Goal: Book appointment/travel/reservation

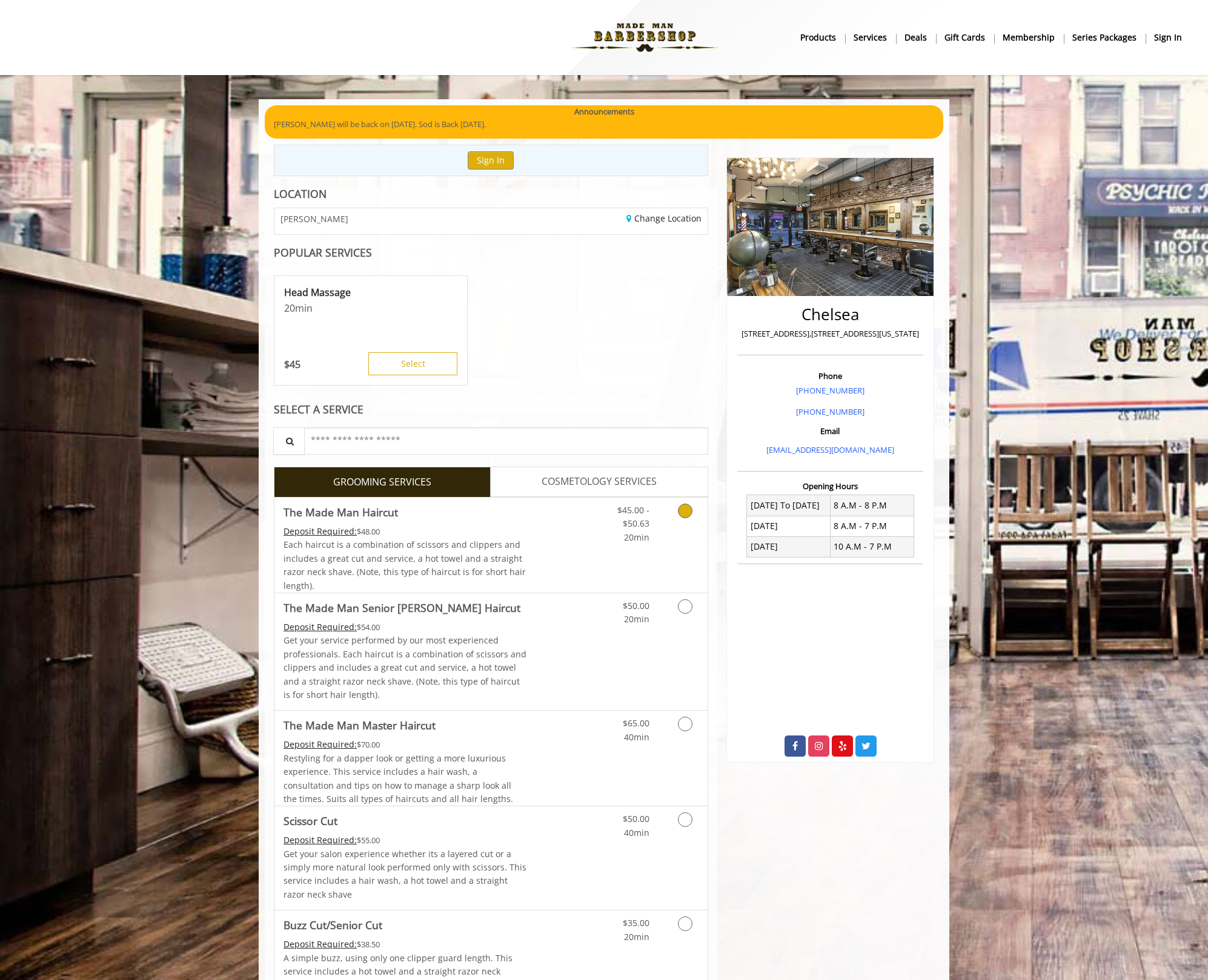
click at [484, 527] on div "Deposit Required: $48.00" at bounding box center [405, 531] width 243 height 13
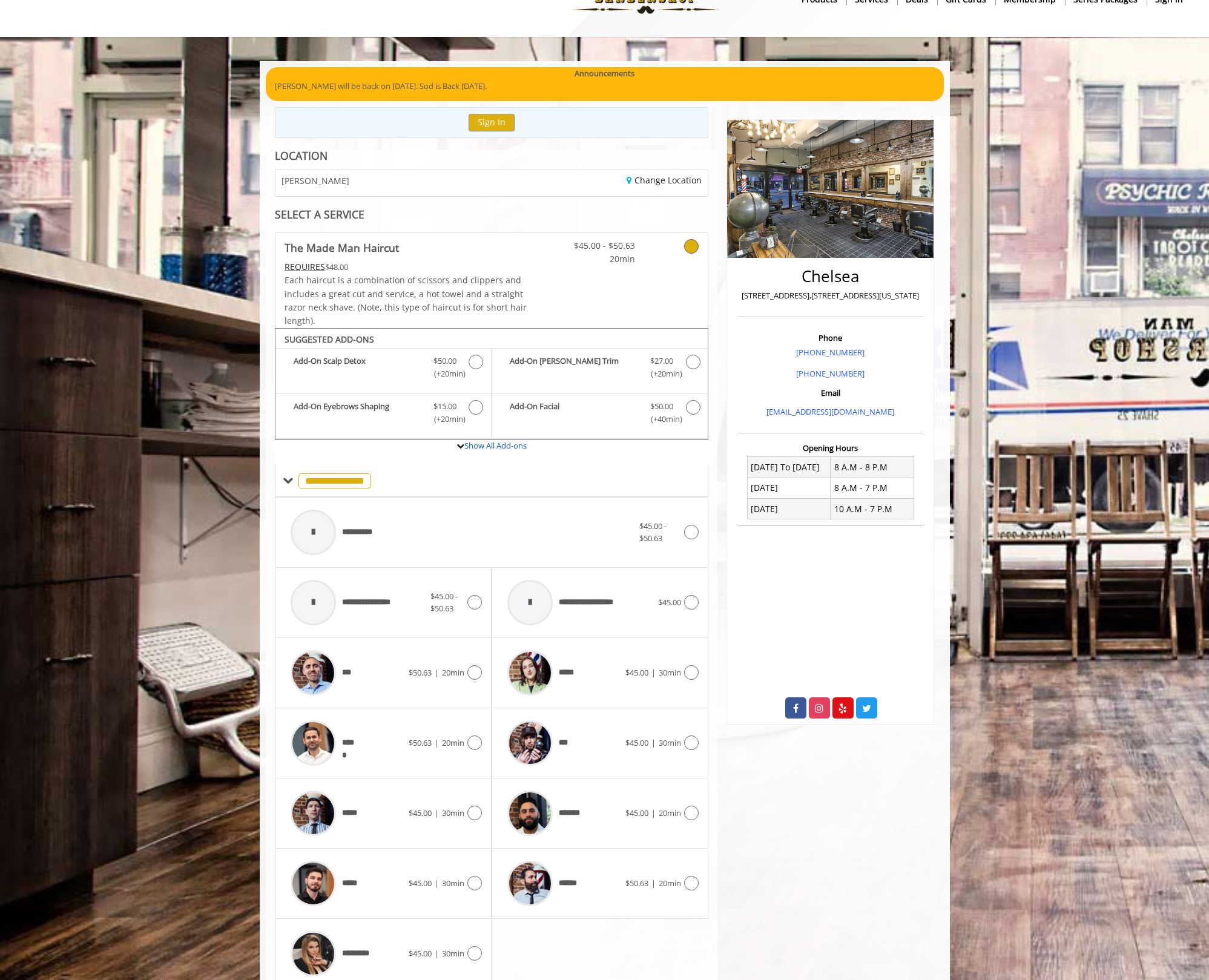
scroll to position [89, 0]
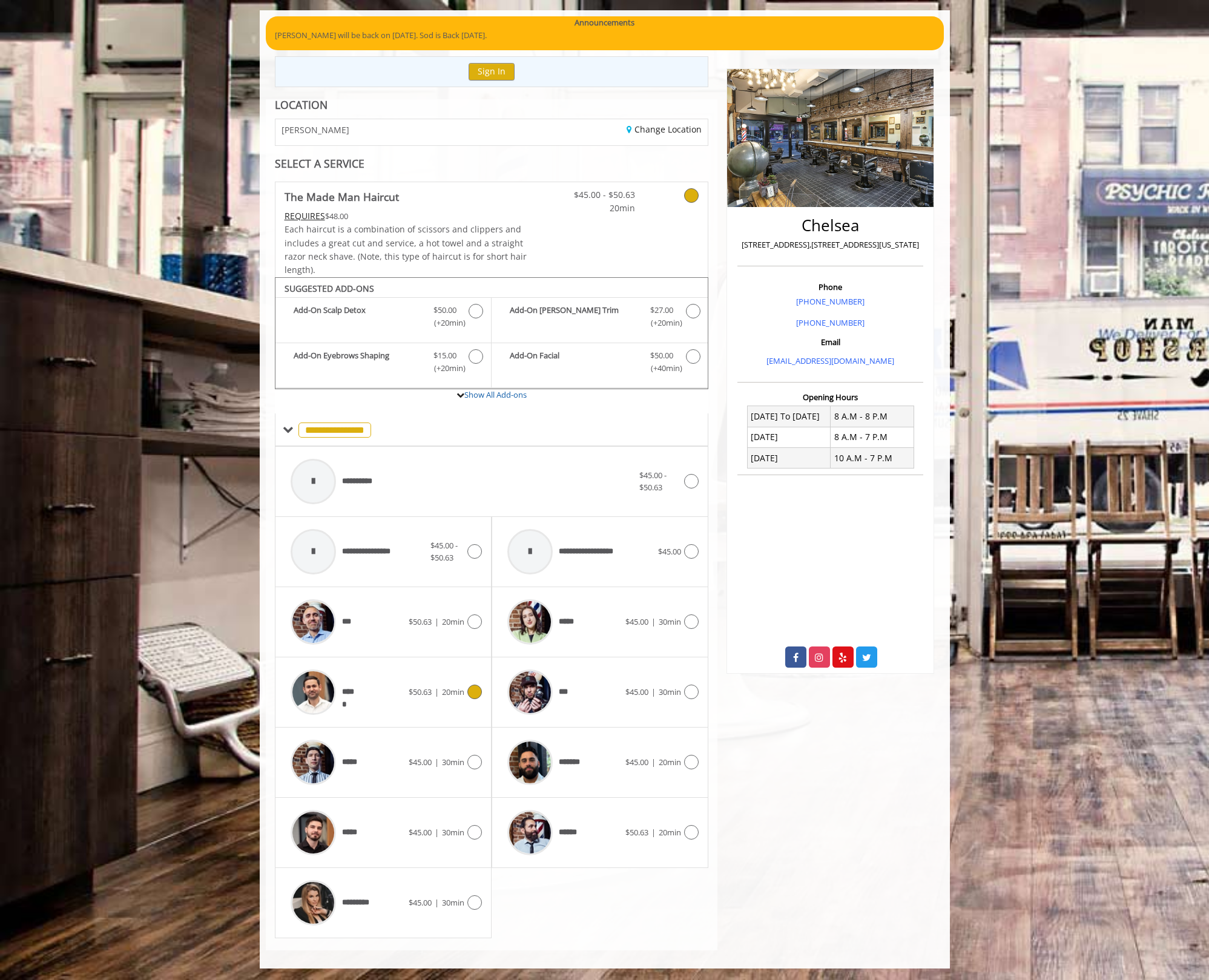
click at [360, 689] on div "*****" at bounding box center [347, 692] width 124 height 57
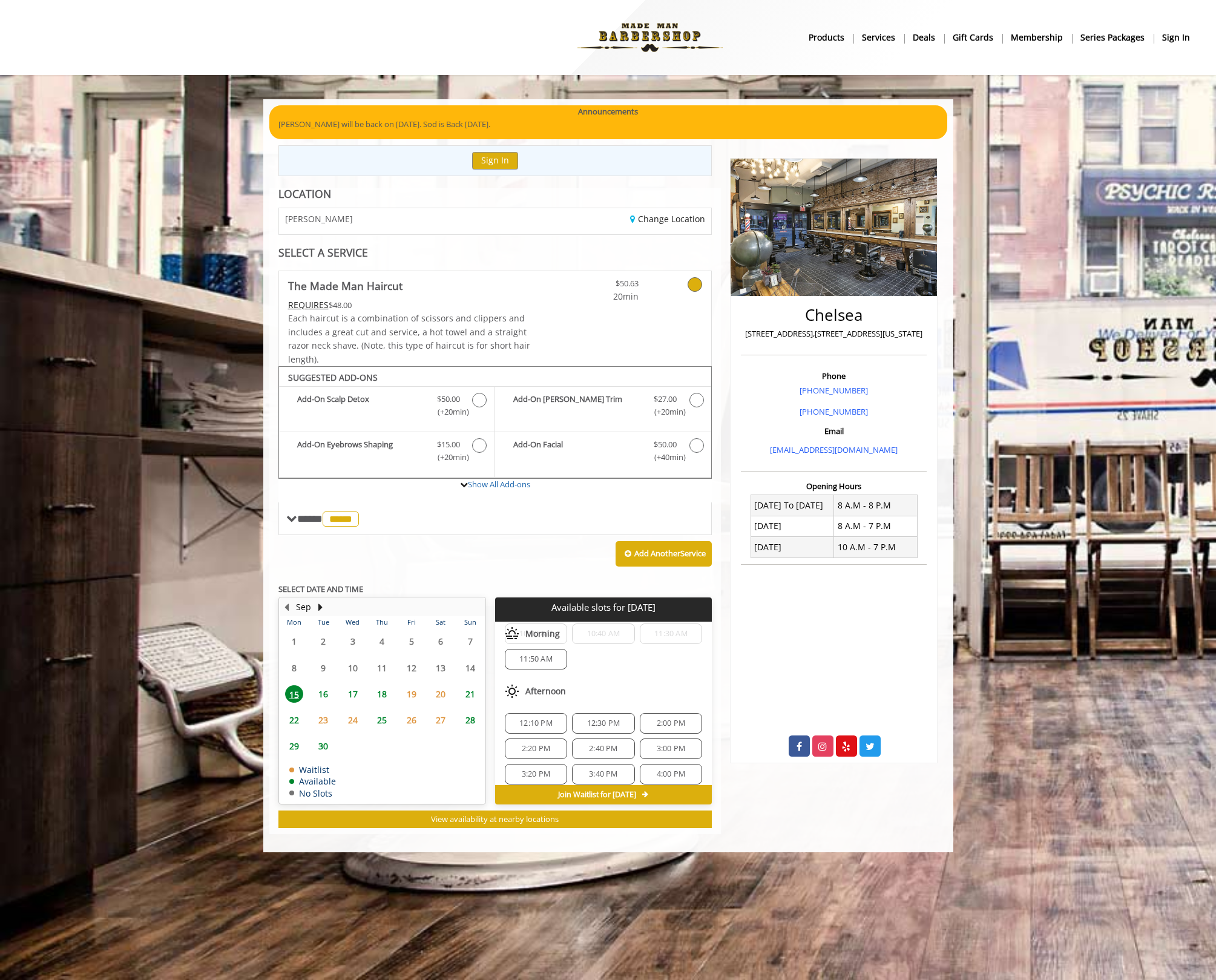
scroll to position [67, 0]
click at [329, 694] on span "16" at bounding box center [323, 694] width 18 height 17
click at [294, 700] on span "15" at bounding box center [294, 694] width 18 height 17
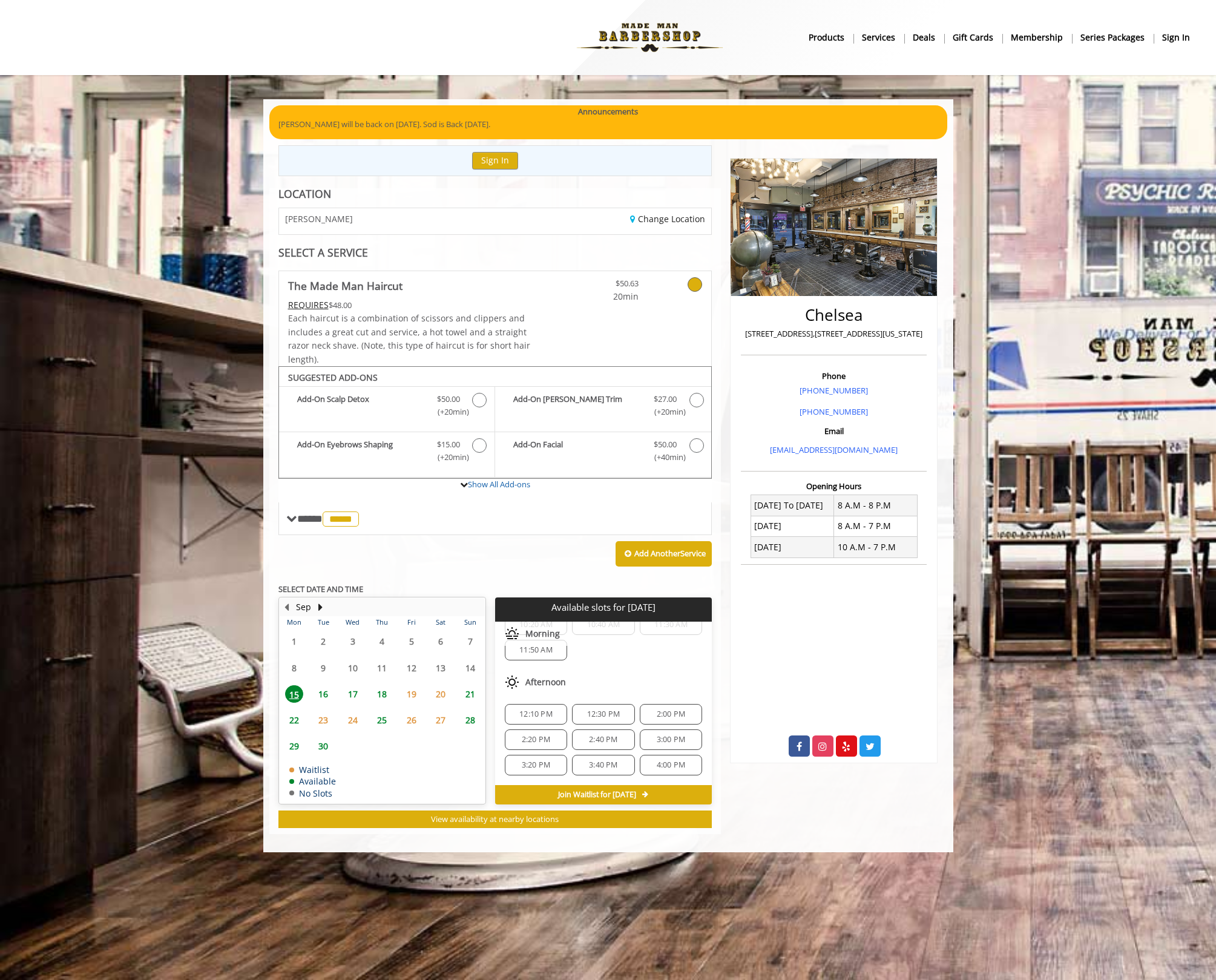
click at [327, 696] on span "16" at bounding box center [323, 694] width 18 height 17
click at [603, 739] on span "6:00 PM" at bounding box center [603, 739] width 29 height 10
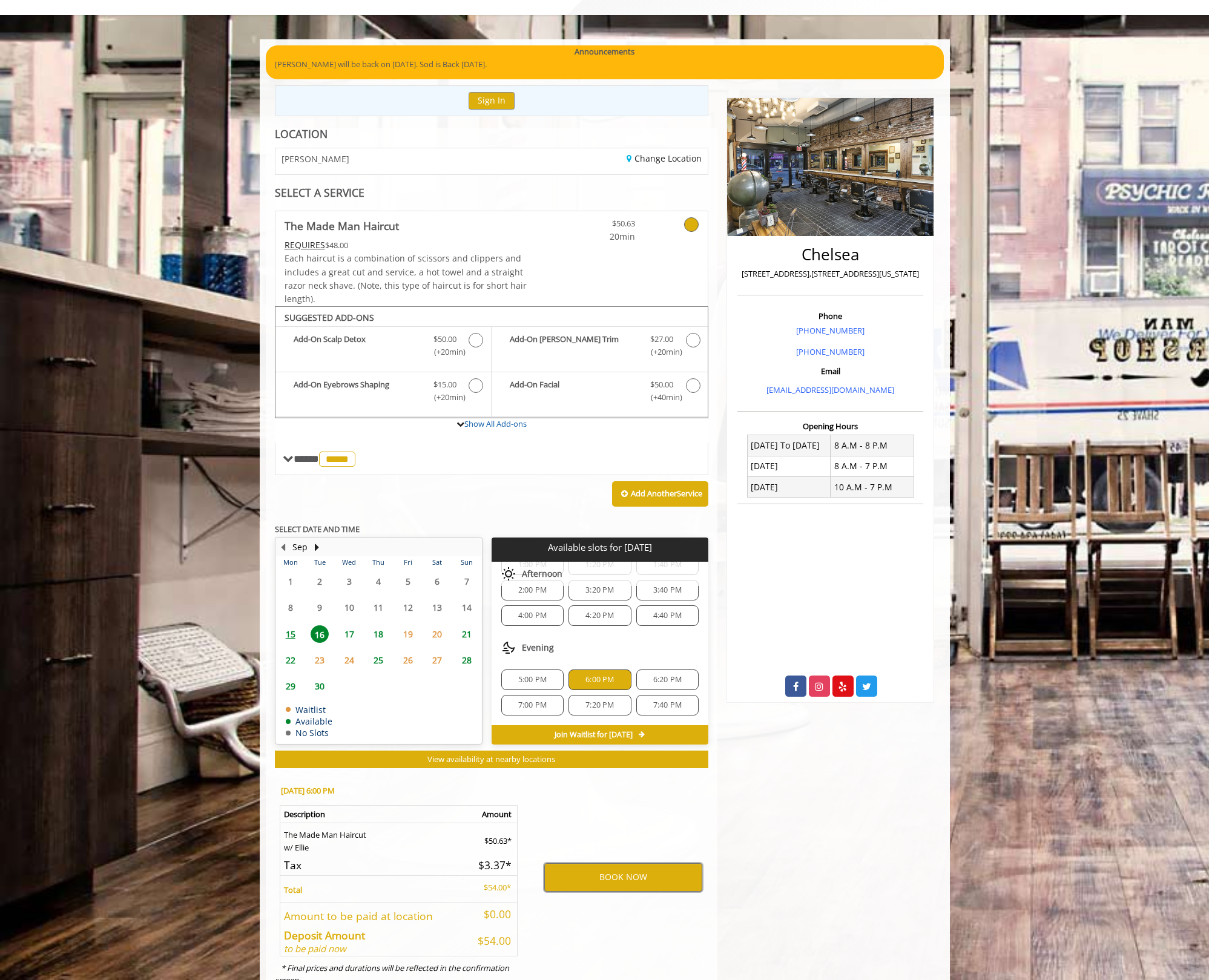
scroll to position [103, 0]
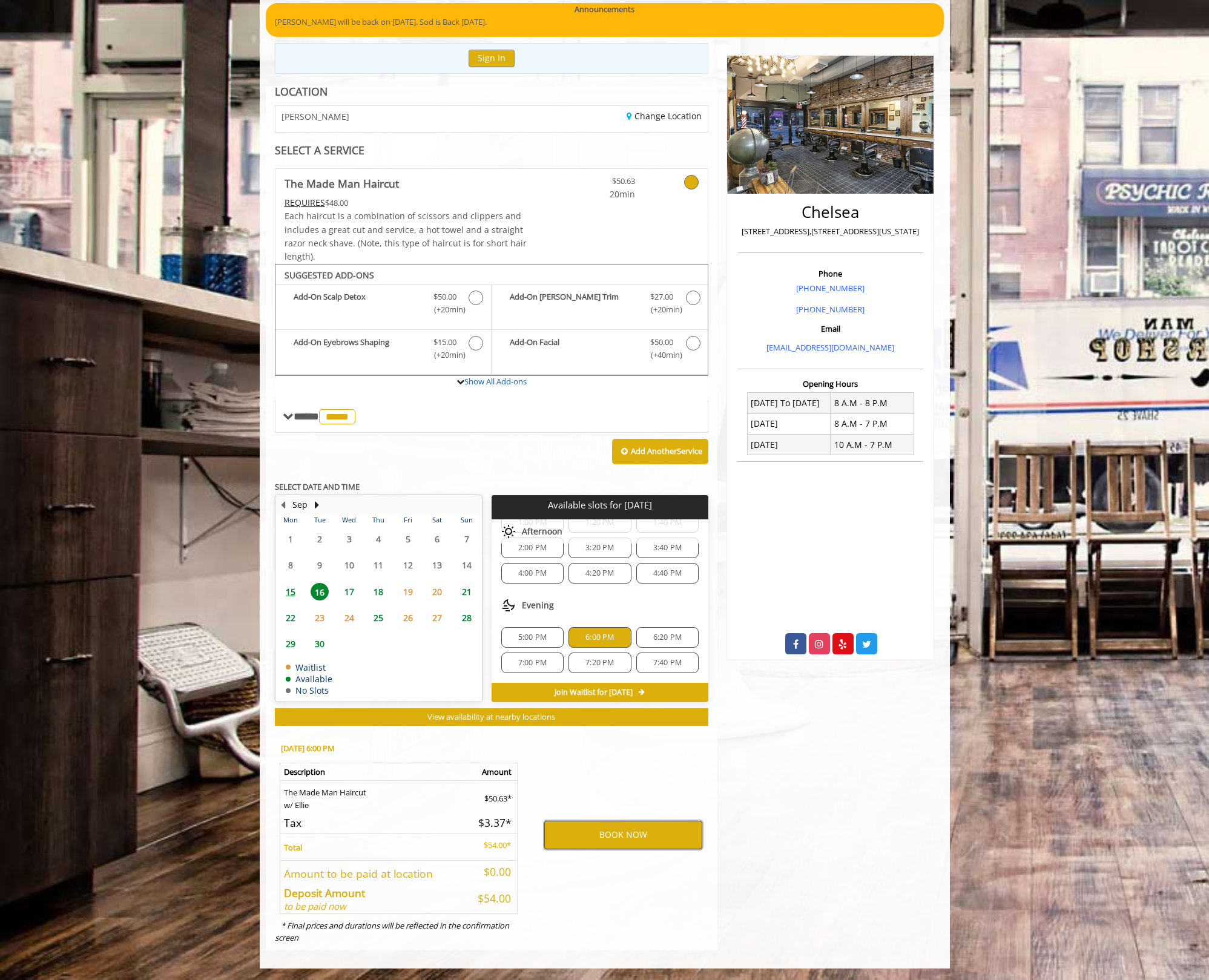
click at [618, 839] on button "BOOK NOW" at bounding box center [624, 835] width 158 height 28
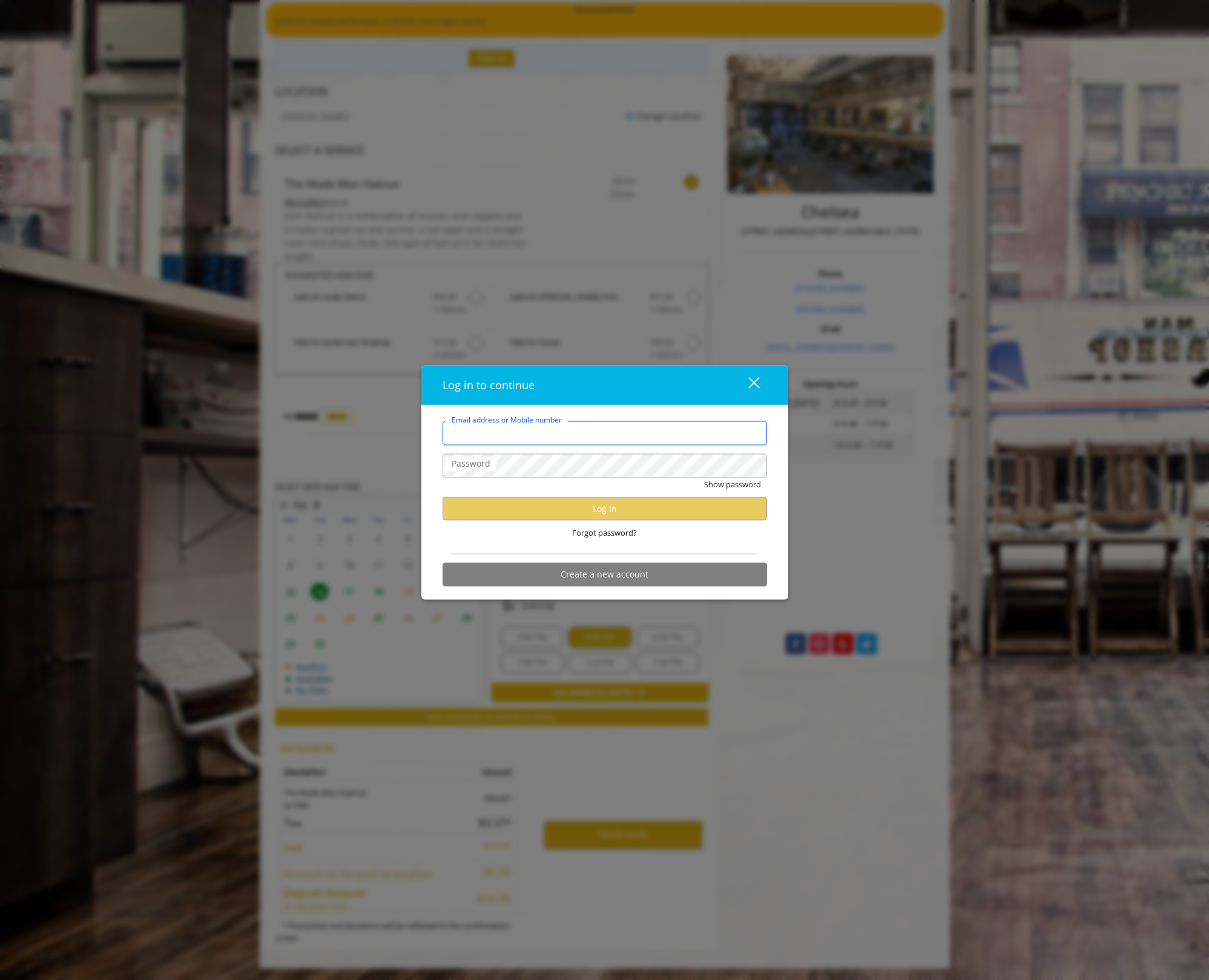
type input "**********"
click at [603, 511] on button "Log in" at bounding box center [604, 508] width 325 height 23
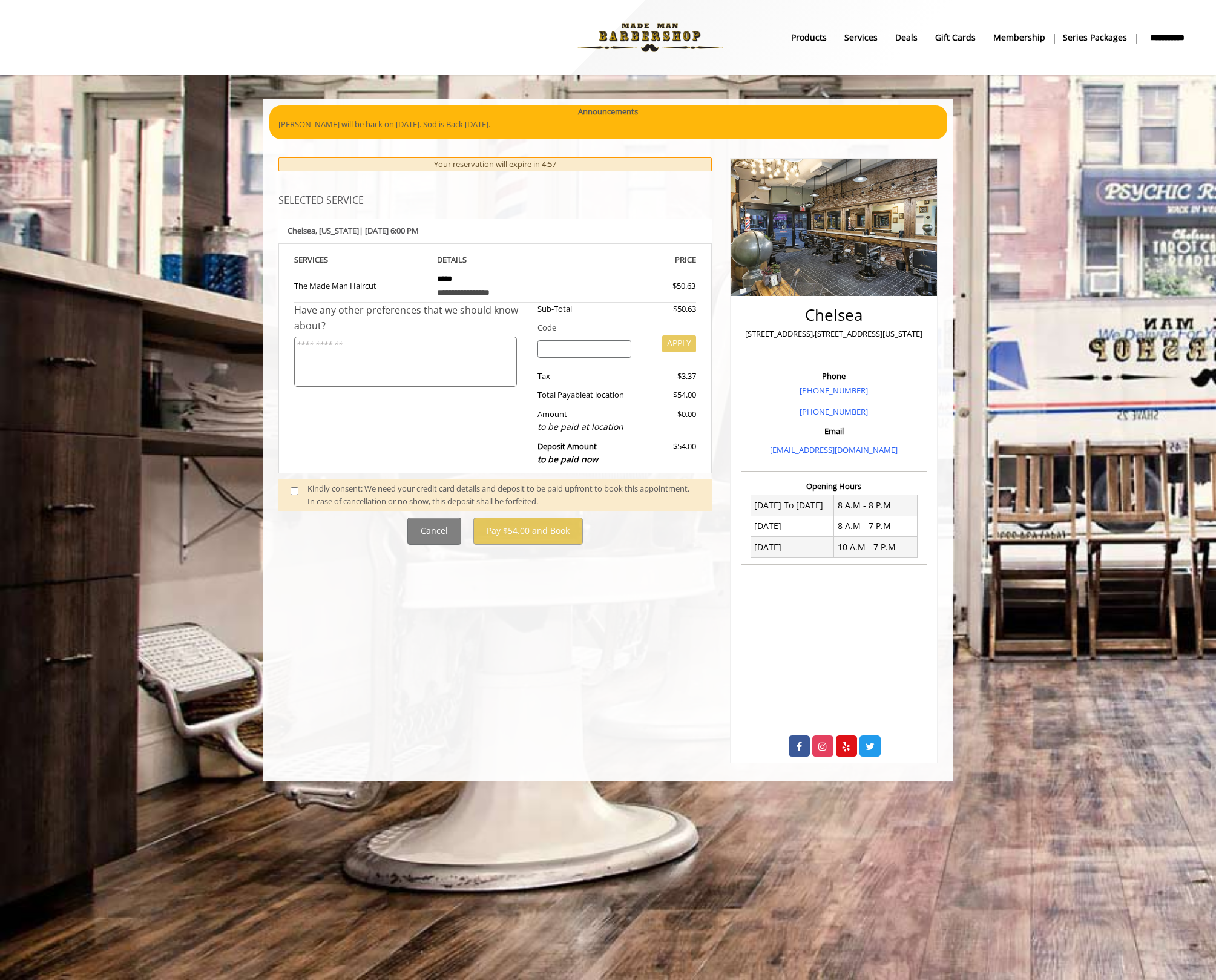
click at [351, 489] on div "Kindly consent: We need your credit card details and deposit to be paid upfront…" at bounding box center [504, 494] width 393 height 25
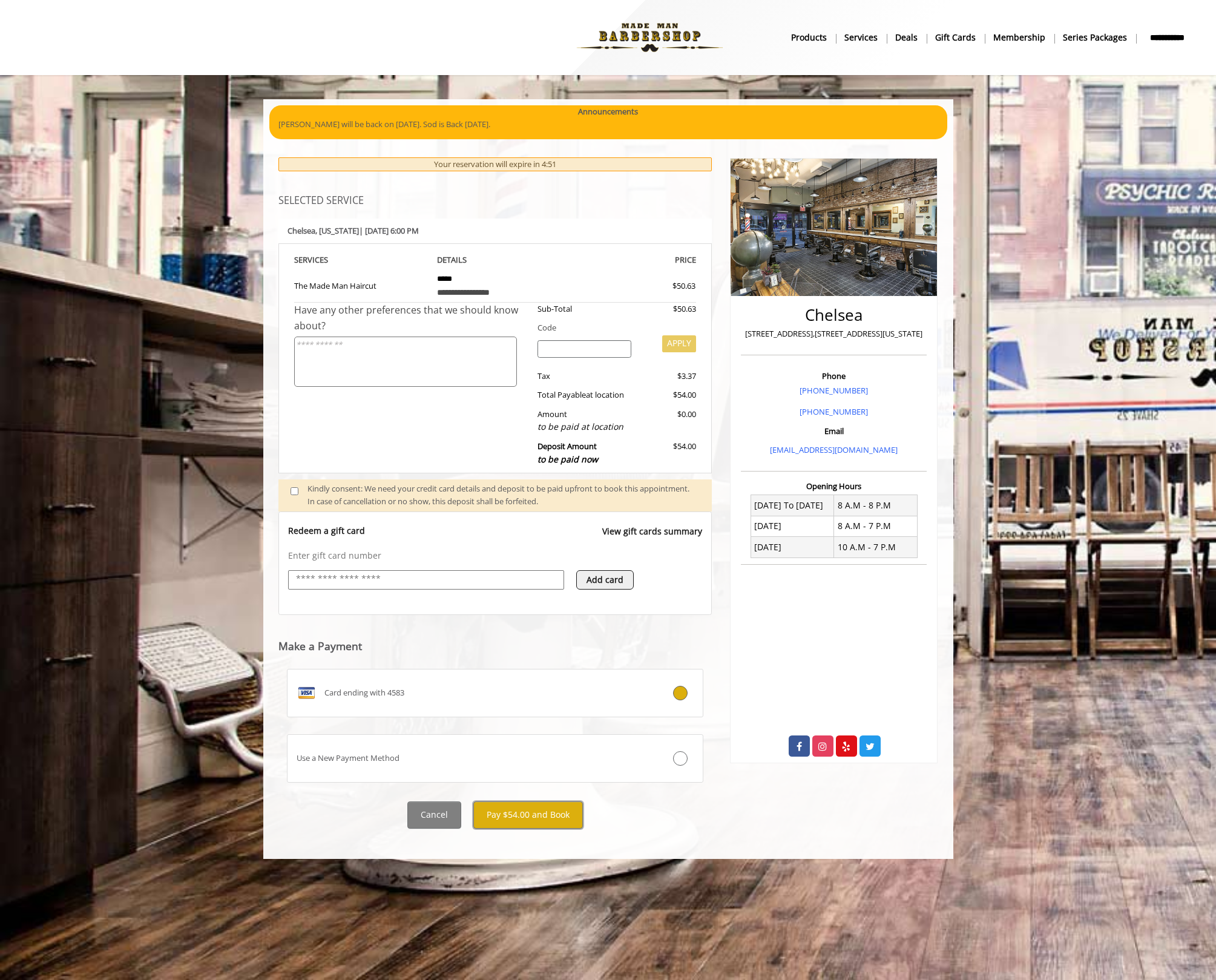
click at [544, 821] on button "Pay $54.00 and Book" at bounding box center [528, 815] width 109 height 27
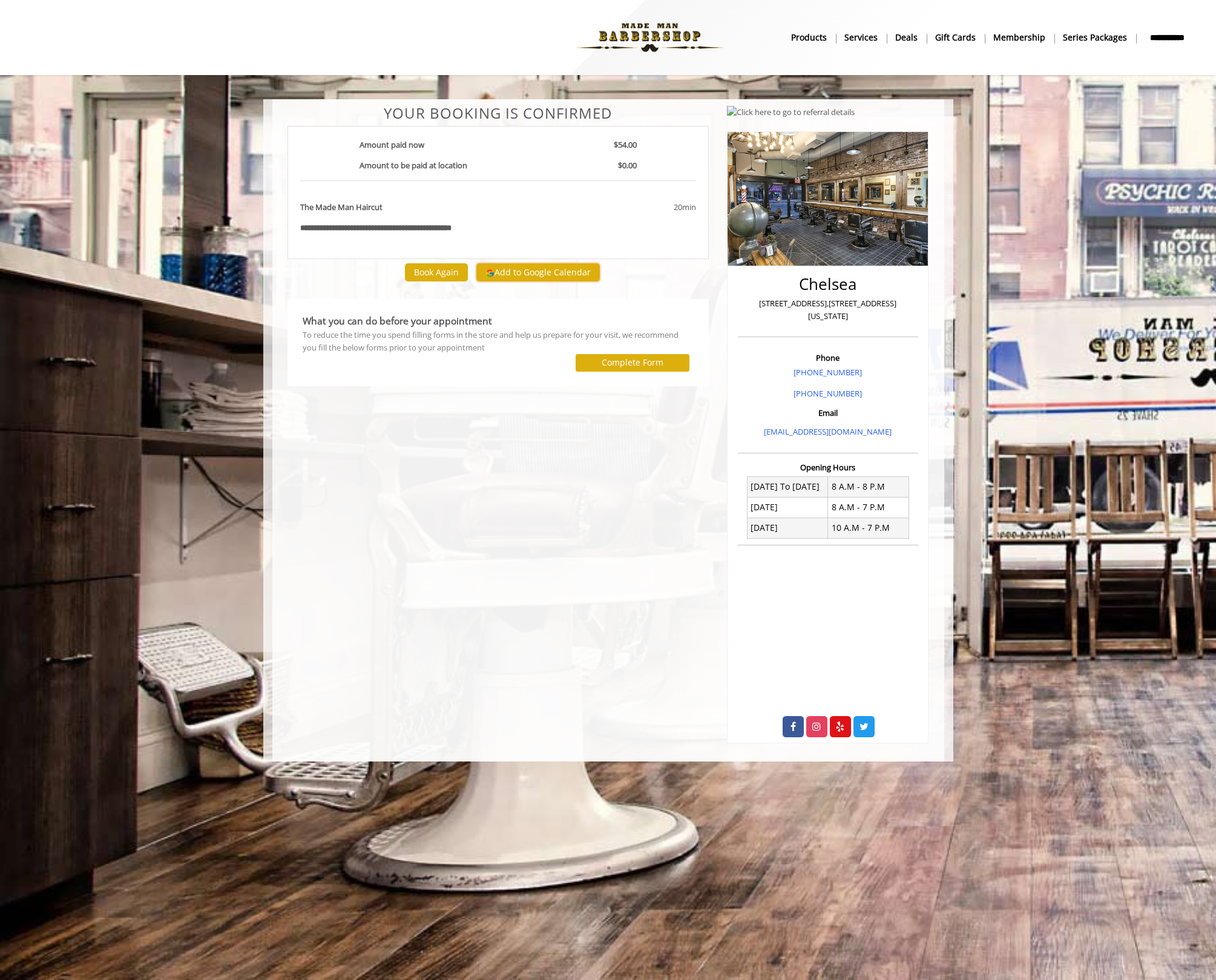
click at [541, 268] on button "Add to Google Calendar" at bounding box center [538, 272] width 123 height 18
